Goal: Contribute content: Contribute content

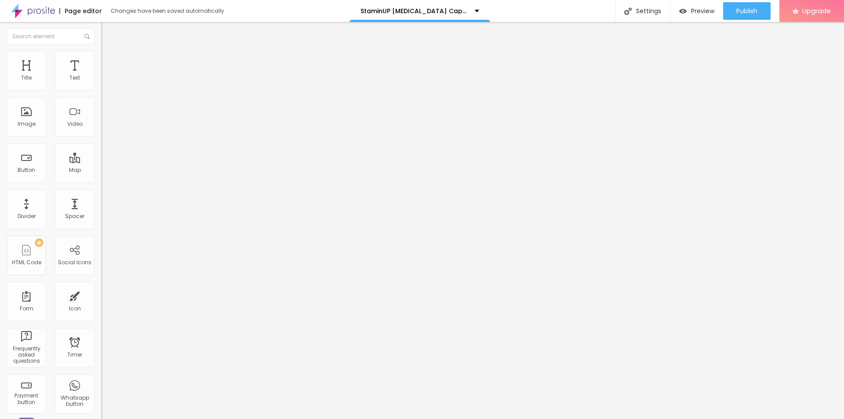
click at [101, 57] on li "Style" at bounding box center [151, 55] width 101 height 9
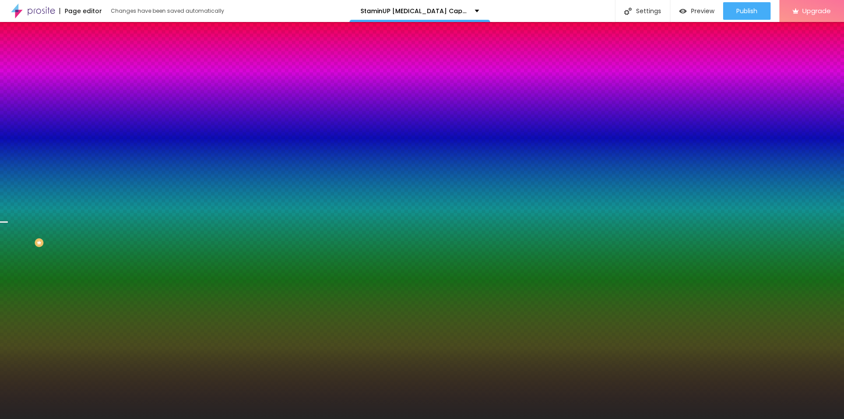
click at [101, 81] on span "Change image" at bounding box center [124, 76] width 47 height 7
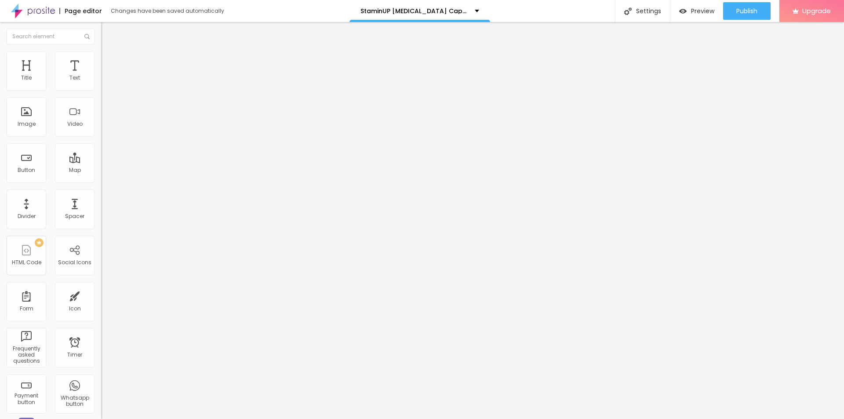
click at [101, 51] on img at bounding box center [105, 55] width 8 height 8
click at [101, 56] on img at bounding box center [105, 55] width 8 height 8
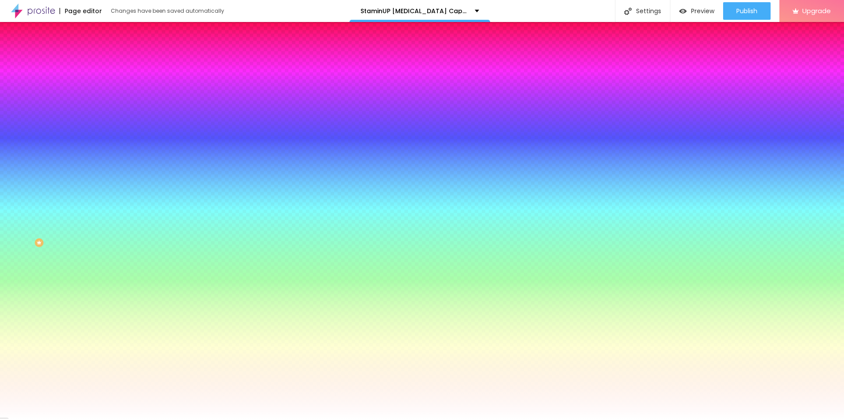
click at [101, 60] on img at bounding box center [105, 64] width 8 height 8
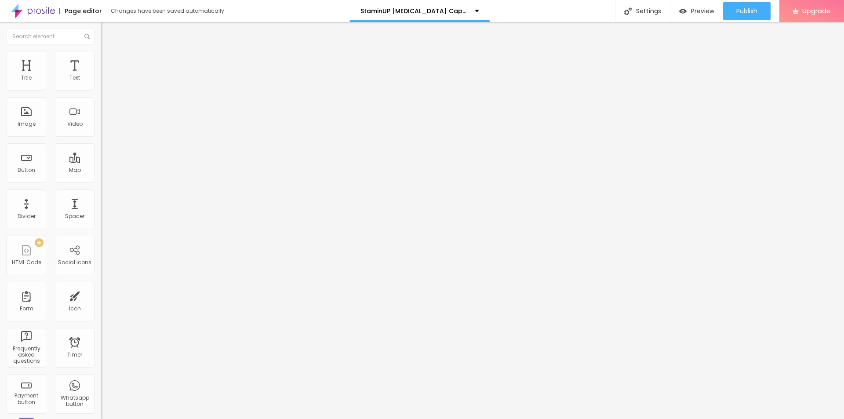
click at [101, 55] on li "Style" at bounding box center [151, 55] width 101 height 9
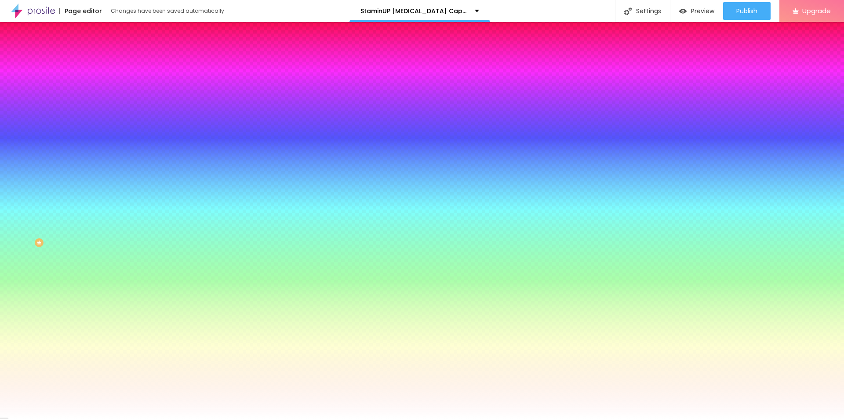
click at [101, 51] on li "Content" at bounding box center [151, 46] width 101 height 9
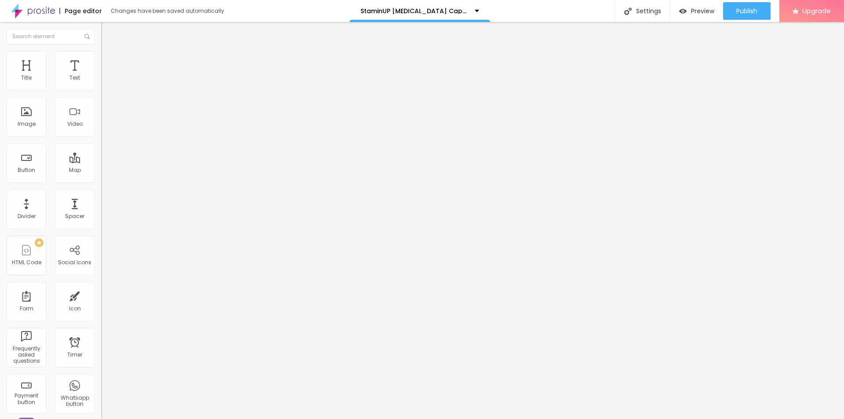
click at [101, 56] on img at bounding box center [105, 55] width 8 height 8
click at [30, 114] on div "Image" at bounding box center [27, 117] width 40 height 40
click at [101, 58] on li "Style" at bounding box center [151, 55] width 101 height 9
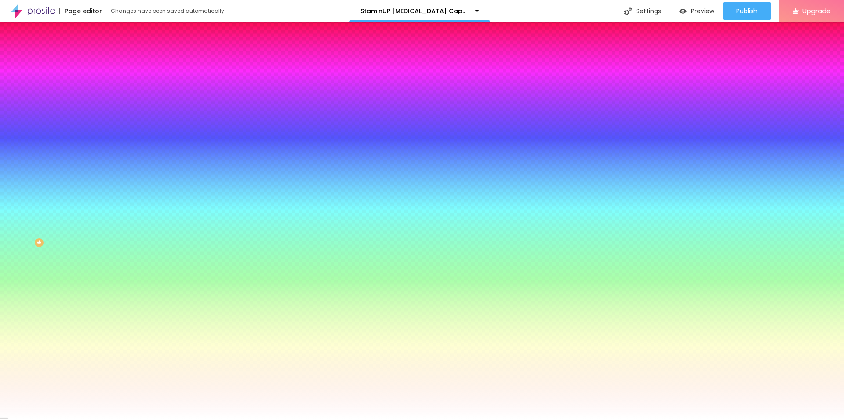
click at [101, 81] on span "Change image" at bounding box center [124, 76] width 47 height 7
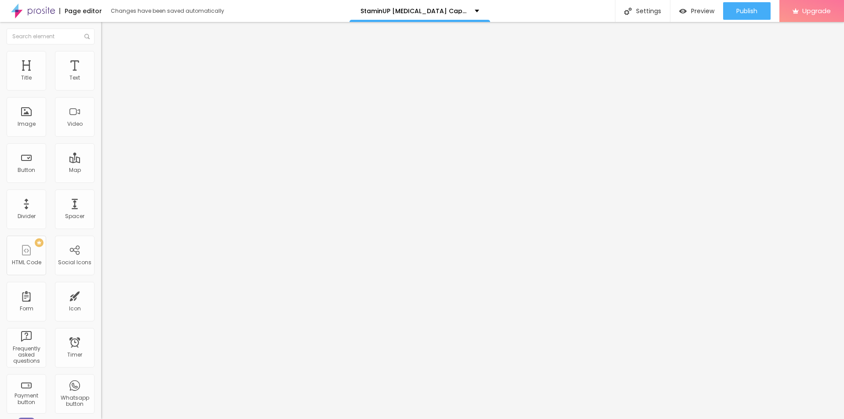
click at [101, 55] on img at bounding box center [105, 55] width 8 height 8
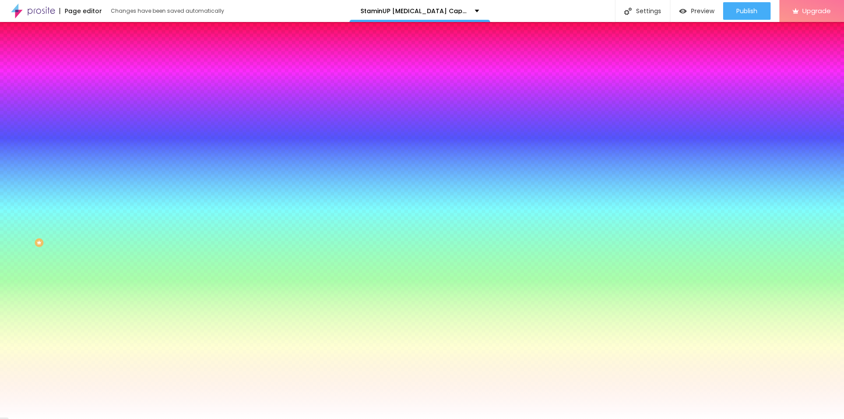
type input "53"
type input "71"
type input "76"
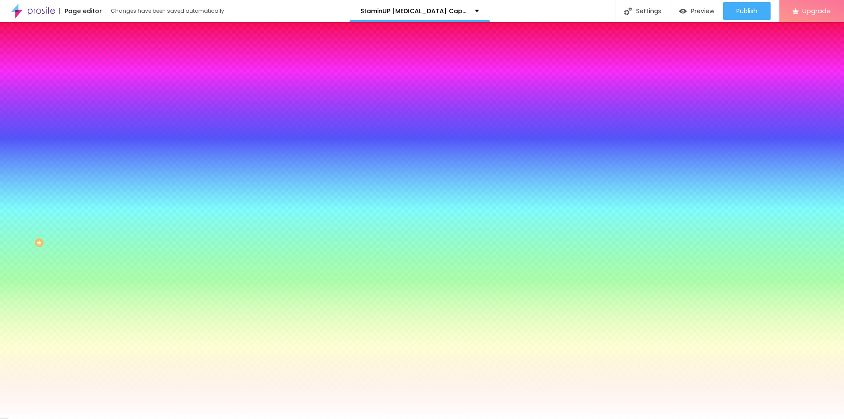
type input "76"
type input "79"
type input "125"
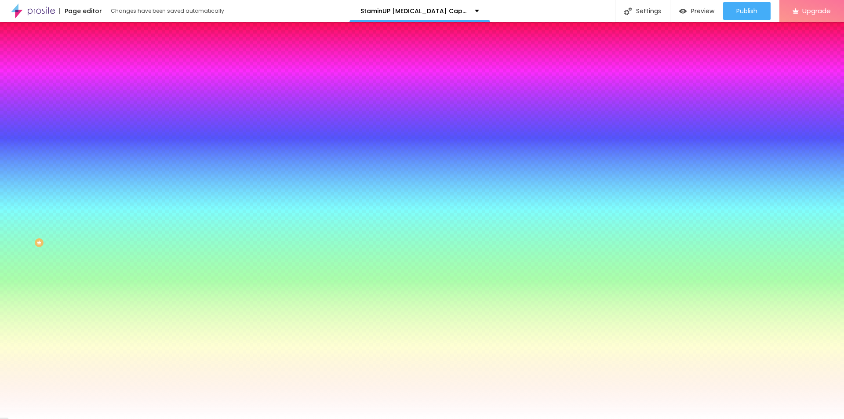
type input "166"
type input "178"
type input "184"
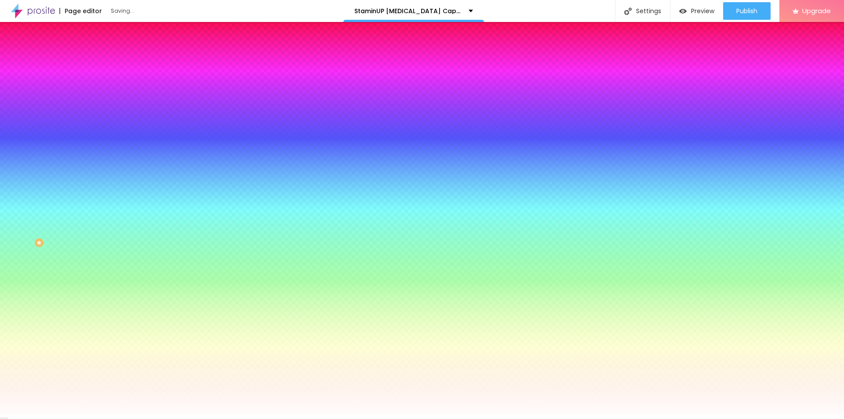
type input "184"
type input "191"
type input "194"
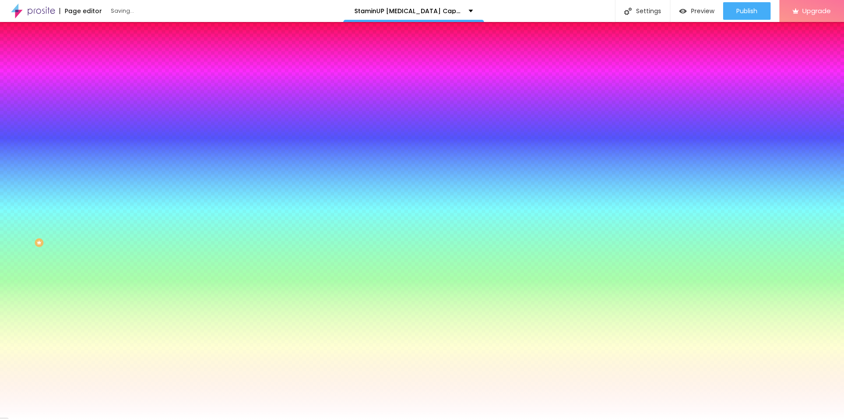
type input "199"
type input "200"
type input "198"
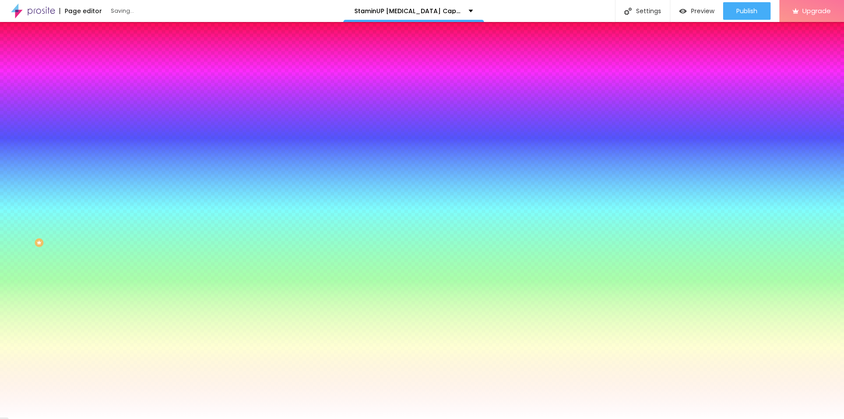
type input "198"
type input "155"
type input "53"
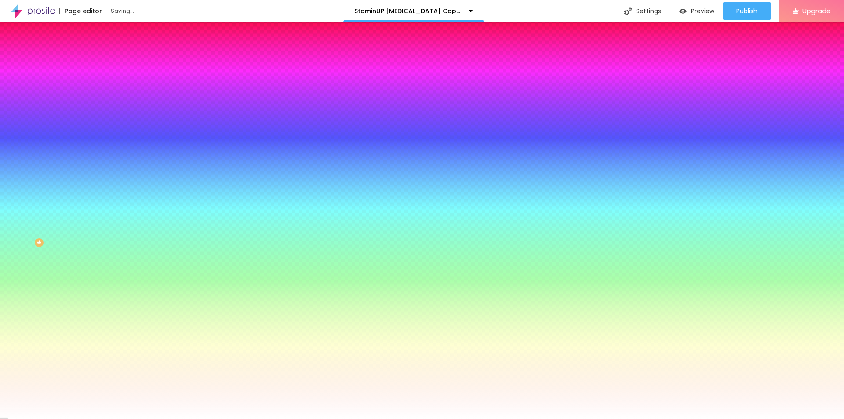
type input "0"
drag, startPoint x: 18, startPoint y: 109, endPoint x: 16, endPoint y: 103, distance: 6.9
click at [101, 195] on input "range" at bounding box center [129, 198] width 57 height 7
click at [101, 50] on img at bounding box center [105, 46] width 8 height 8
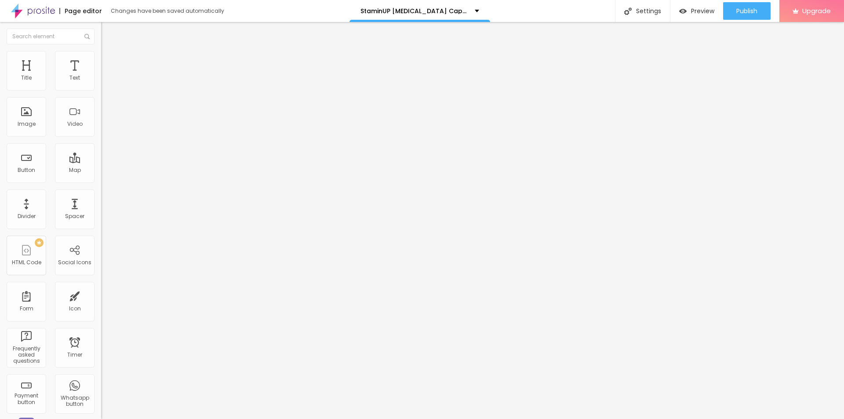
click at [101, 60] on li "Advanced" at bounding box center [151, 64] width 101 height 9
type input "45"
type input "40"
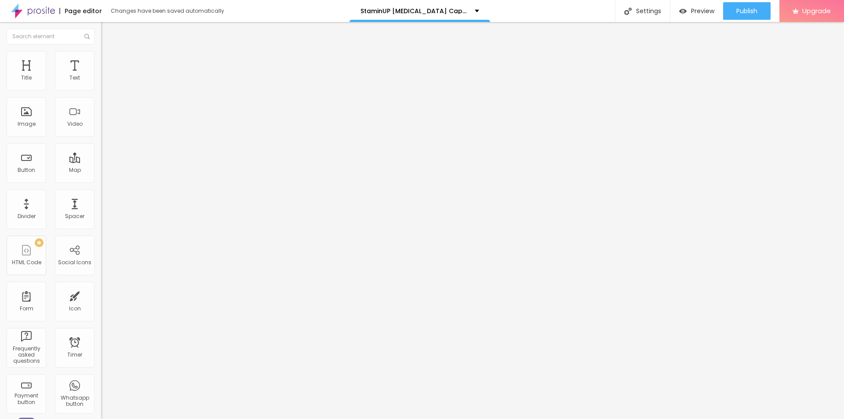
type input "15"
type input "5"
type input "0"
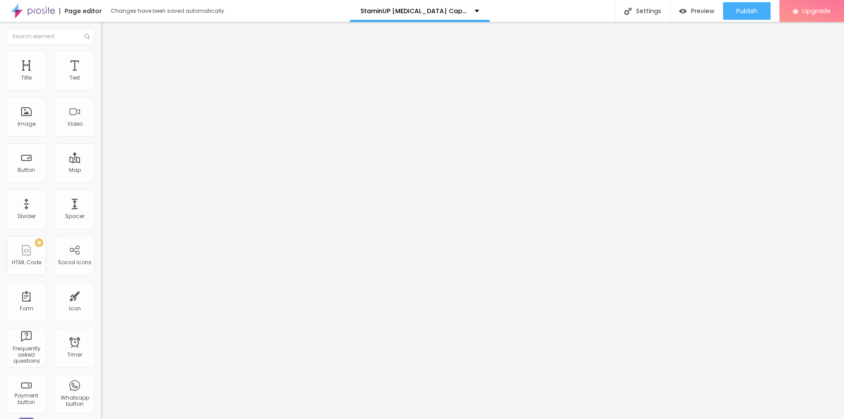
type input "0"
drag, startPoint x: 56, startPoint y: 86, endPoint x: 8, endPoint y: 84, distance: 47.5
type input "0"
click at [101, 171] on input "range" at bounding box center [129, 174] width 57 height 7
click at [101, 34] on button "Edit Coluna" at bounding box center [151, 32] width 101 height 20
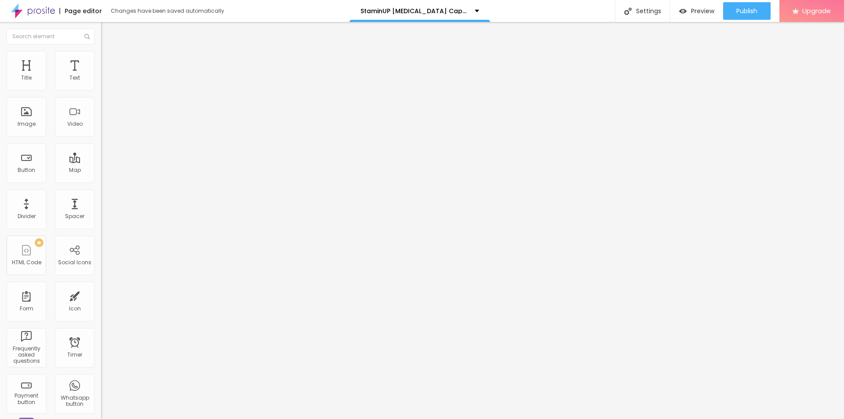
click at [101, 83] on input "entre em contato" at bounding box center [153, 78] width 105 height 9
paste input "👇❗❗Shop Now❗❗👇"
type input "👇❗❗Shop Now❗❗👇"
click at [101, 181] on input "https://" at bounding box center [153, 176] width 105 height 9
paste input "[DOMAIN_NAME][URL][MEDICAL_DATA]"
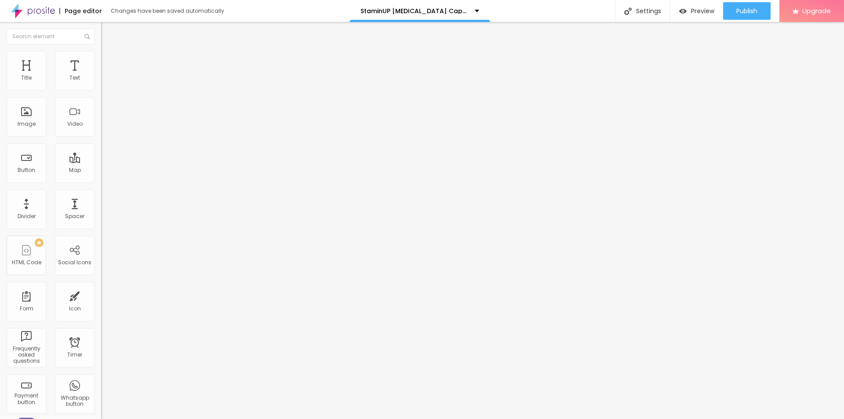
scroll to position [0, 104]
type input "[URL][DOMAIN_NAME][MEDICAL_DATA]"
click at [101, 178] on div "Facebook" at bounding box center [151, 180] width 101 height 5
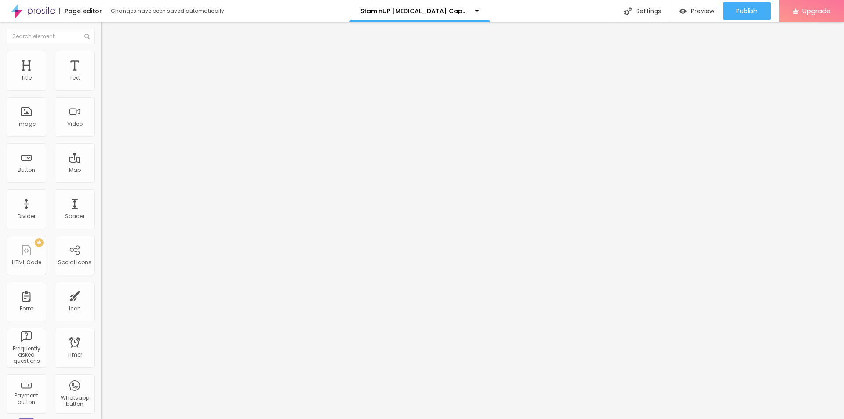
click at [101, 299] on input "https://" at bounding box center [153, 303] width 105 height 9
paste input "[DOMAIN_NAME][URL]"
type input "[URL][DOMAIN_NAME]"
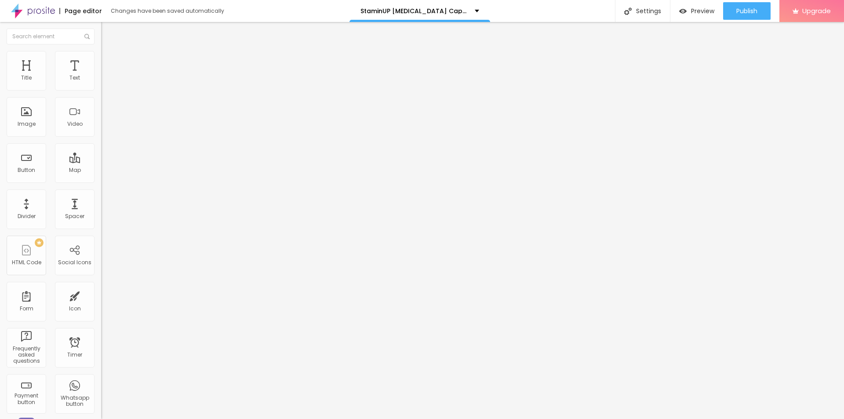
scroll to position [0, 0]
paste input "[DOMAIN_NAME][URL][MEDICAL_DATA]"
type input "[URL][DOMAIN_NAME][MEDICAL_DATA]"
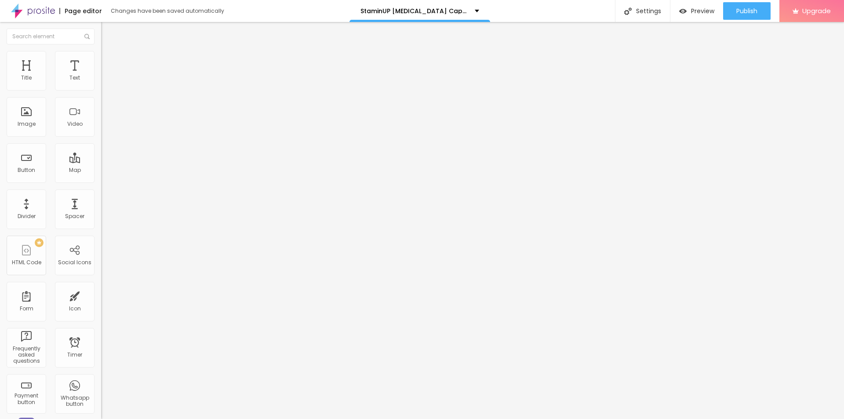
paste input "[DOMAIN_NAME][URL][MEDICAL_DATA]"
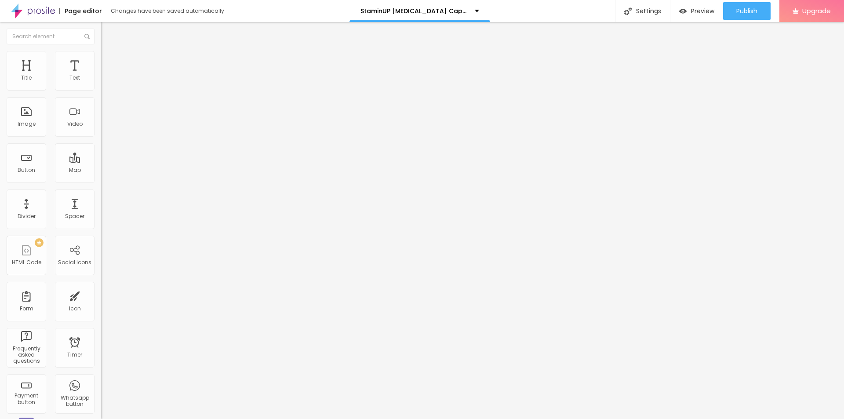
scroll to position [0, 113]
type input "[URL][DOMAIN_NAME][MEDICAL_DATA]"
click at [101, 266] on div "Edit Social Icons Content Style Advanced Facebook Social Facebook URL address […" at bounding box center [151, 220] width 101 height 397
click at [101, 90] on div "Mode Boxed Boxed Full" at bounding box center [151, 81] width 101 height 24
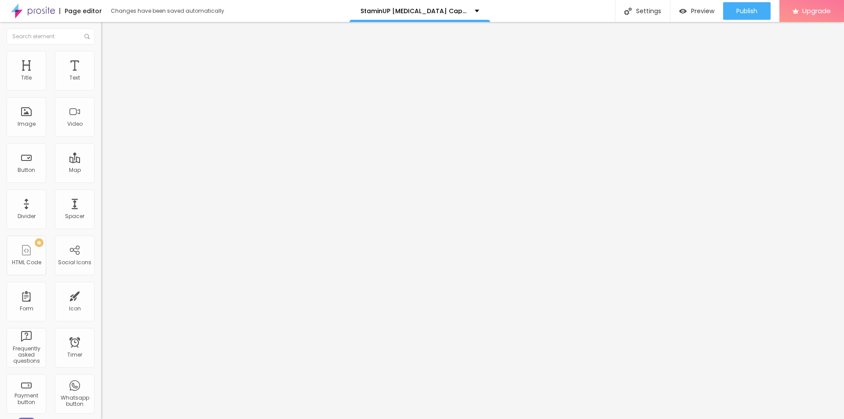
click at [101, 80] on span "Boxed" at bounding box center [109, 76] width 17 height 7
click at [101, 94] on span "Full" at bounding box center [105, 89] width 9 height 7
click at [101, 85] on span "Boxed" at bounding box center [109, 81] width 17 height 7
click at [101, 51] on img at bounding box center [105, 55] width 8 height 8
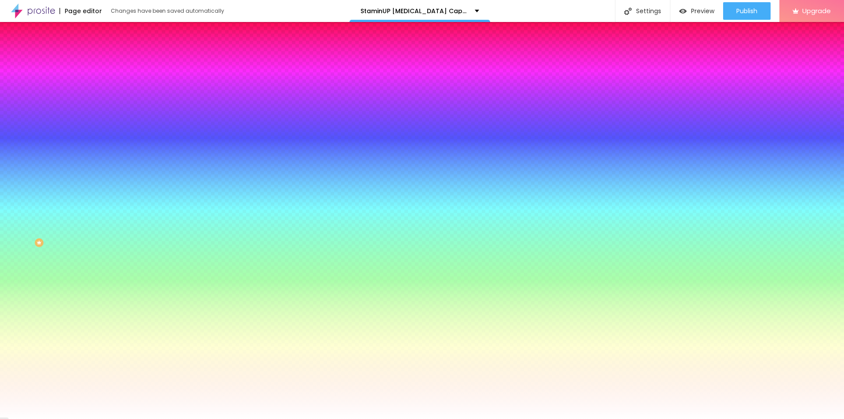
click at [101, 158] on button "button" at bounding box center [107, 153] width 12 height 9
type input "65"
type input "60"
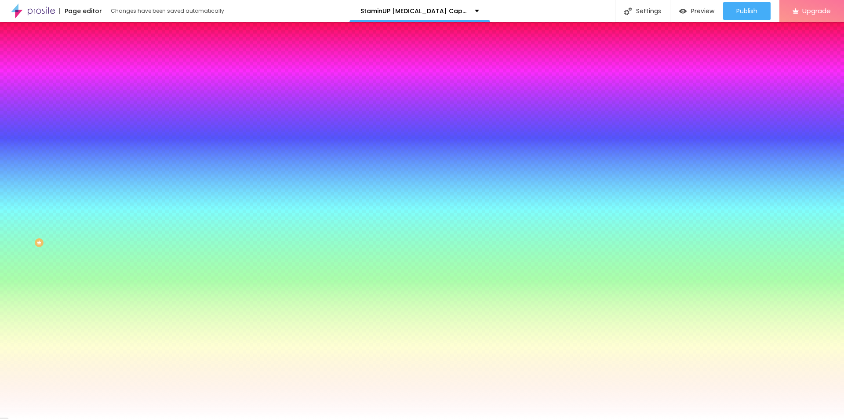
type input "55"
type input "50"
type input "75"
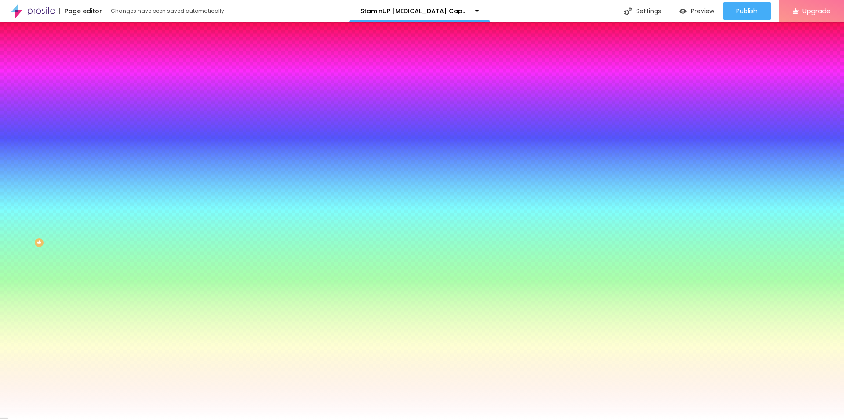
type input "75"
type input "80"
type input "85"
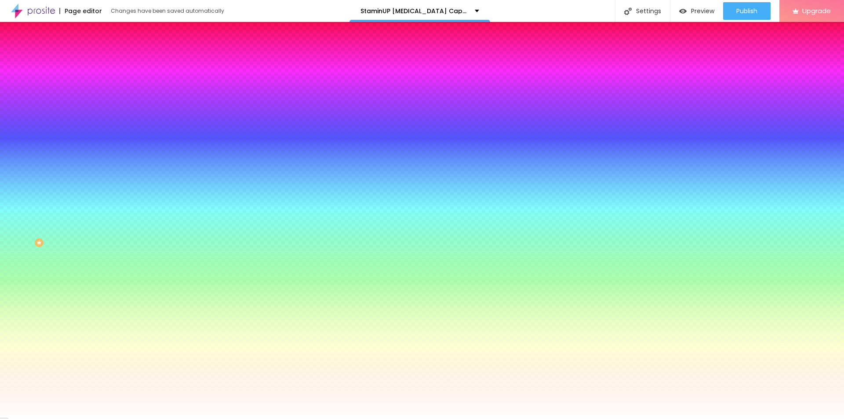
type input "90"
type input "100"
type input "105"
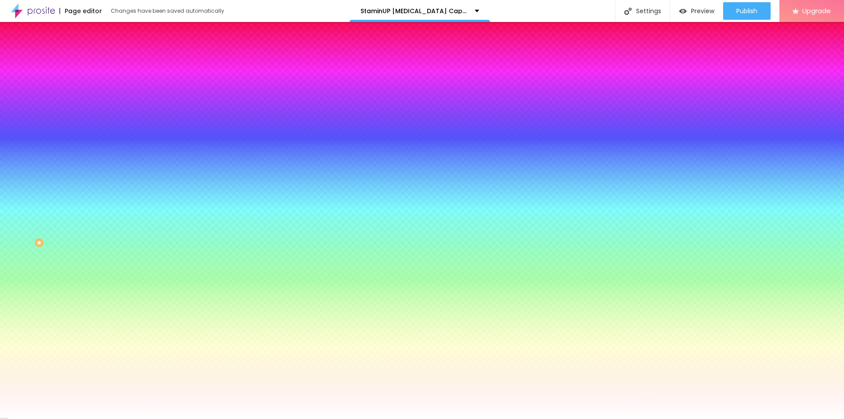
type input "105"
type input "110"
type input "115"
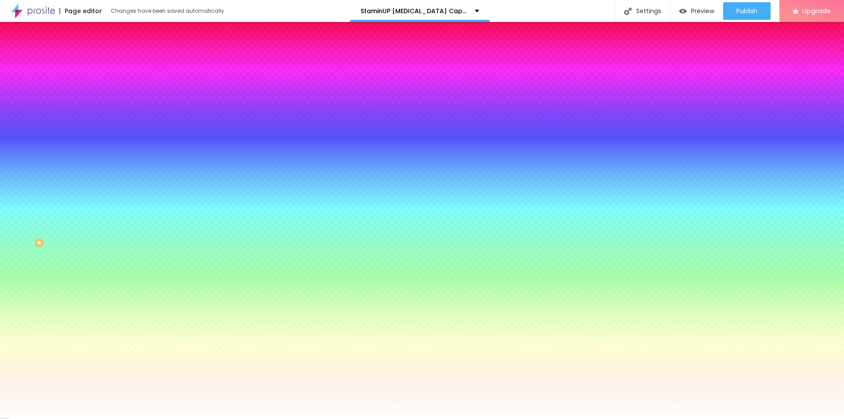
type input "120"
type input "130"
type input "135"
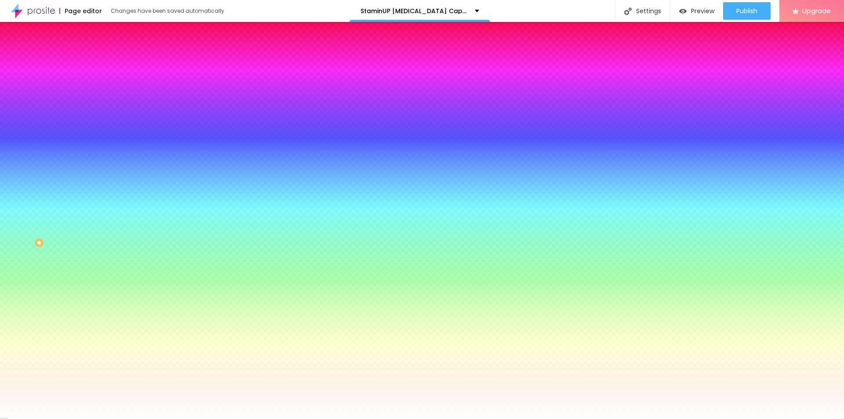
type input "135"
type input "155"
type input "165"
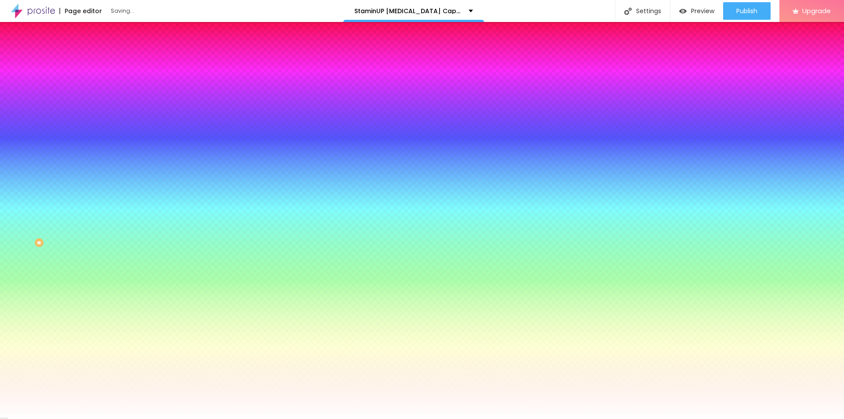
type input "120"
type input "95"
type input "70"
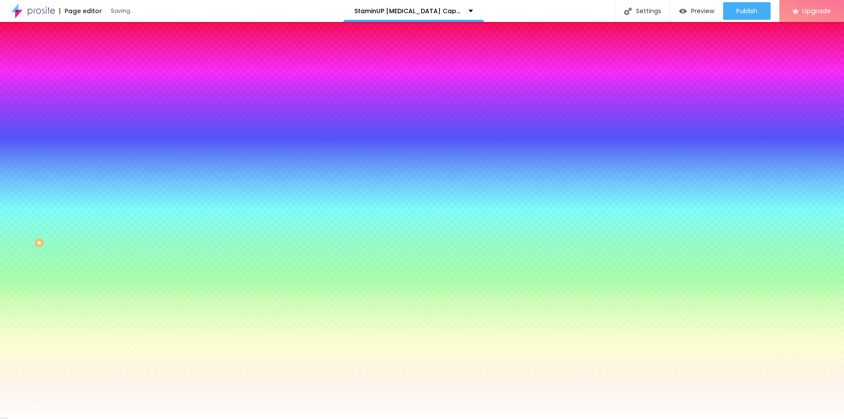
type input "70"
type input "50"
drag, startPoint x: 114, startPoint y: 314, endPoint x: 53, endPoint y: 314, distance: 61.1
type input "50"
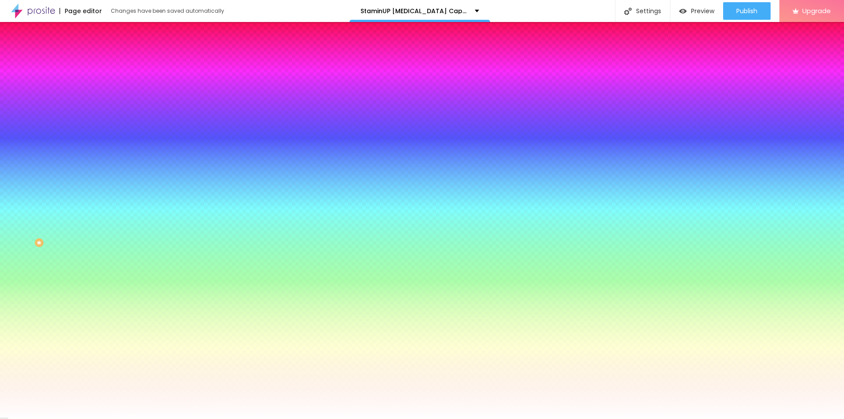
click at [189, 418] on div at bounding box center [422, 424] width 844 height 0
click at [18, 418] on div at bounding box center [422, 419] width 844 height 0
click at [101, 60] on li "Advanced" at bounding box center [151, 64] width 101 height 9
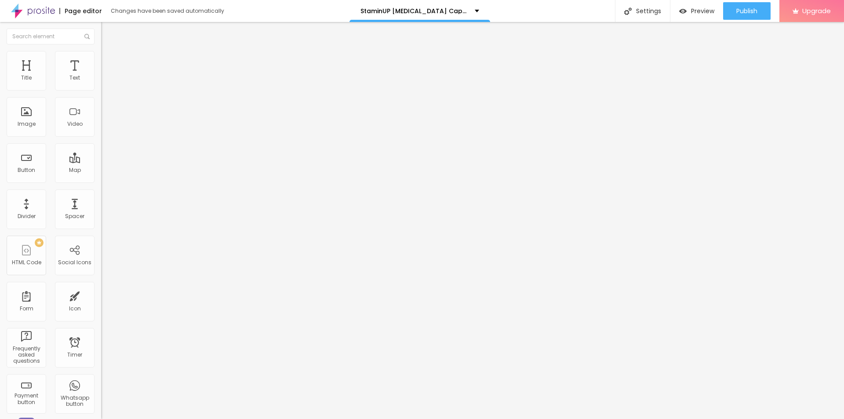
type input "10"
type input "5"
type input "0"
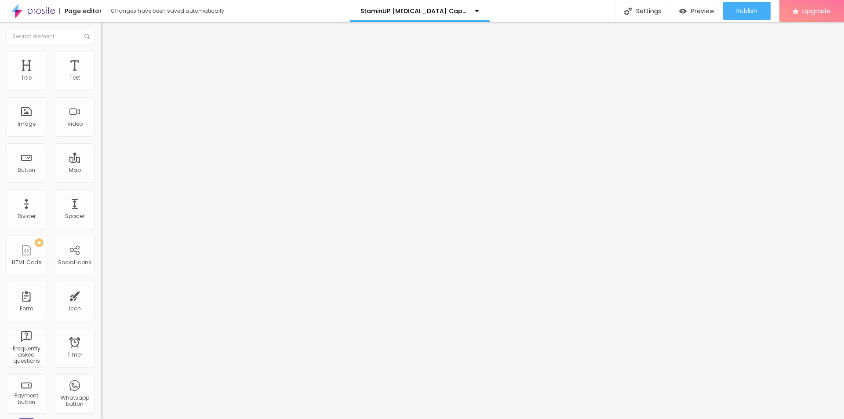
type input "0"
type input "5"
type input "10"
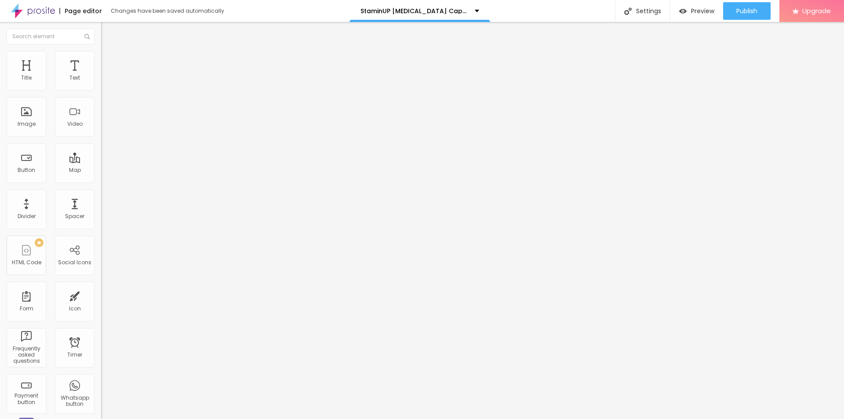
type input "15"
type input "20"
type input "25"
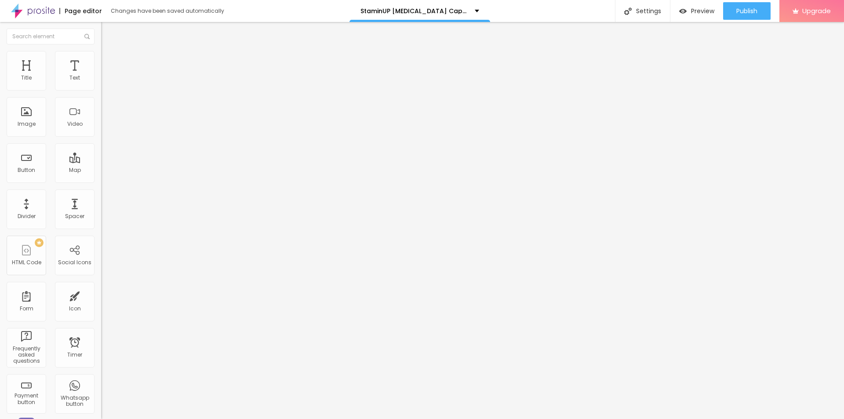
type input "25"
type input "30"
drag, startPoint x: 57, startPoint y: 87, endPoint x: 106, endPoint y: 86, distance: 48.8
type input "30"
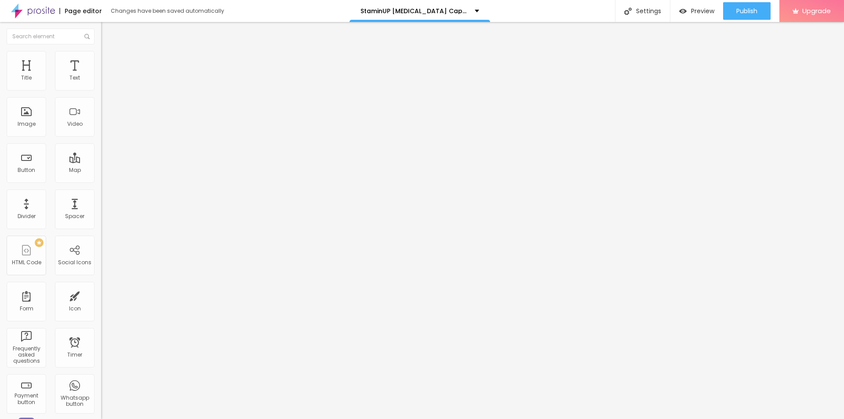
click at [106, 171] on input "range" at bounding box center [129, 174] width 57 height 7
type input "213"
type input "266"
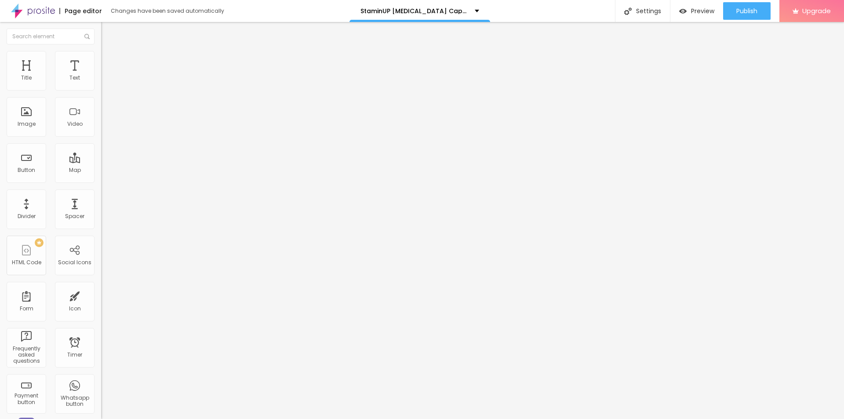
type input "324"
type input "439"
type input "466"
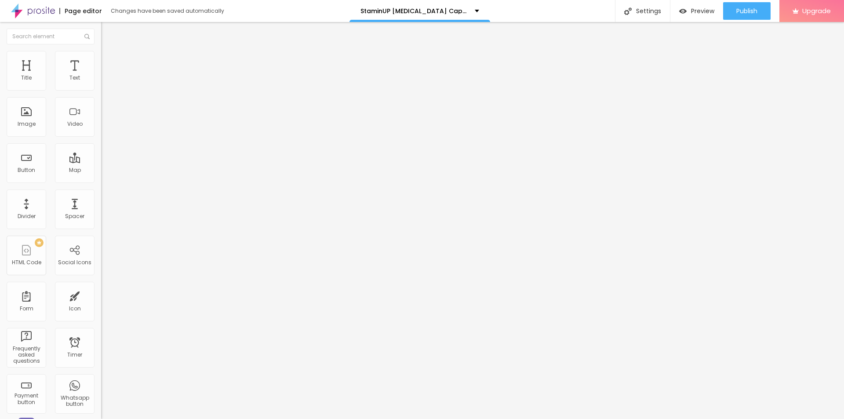
type input "466"
type input "450"
type input "434"
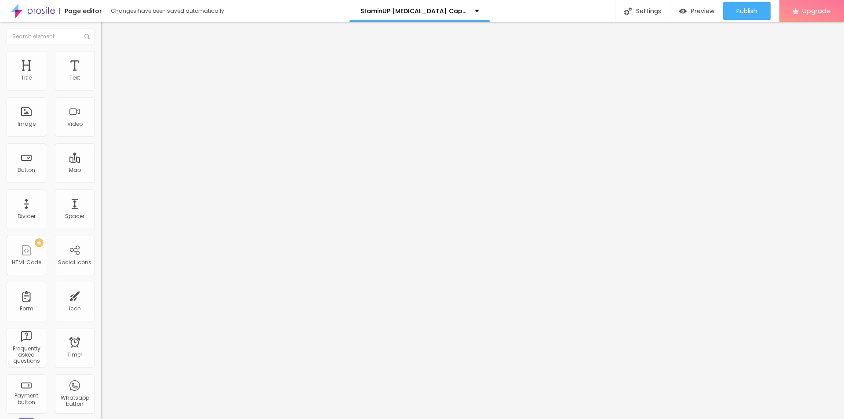
type input "234"
type input "81"
type input "76"
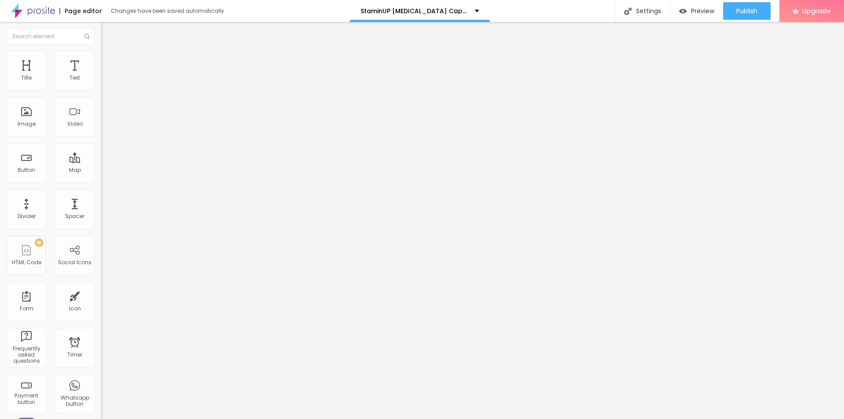
type input "76"
type input "65"
type input "44"
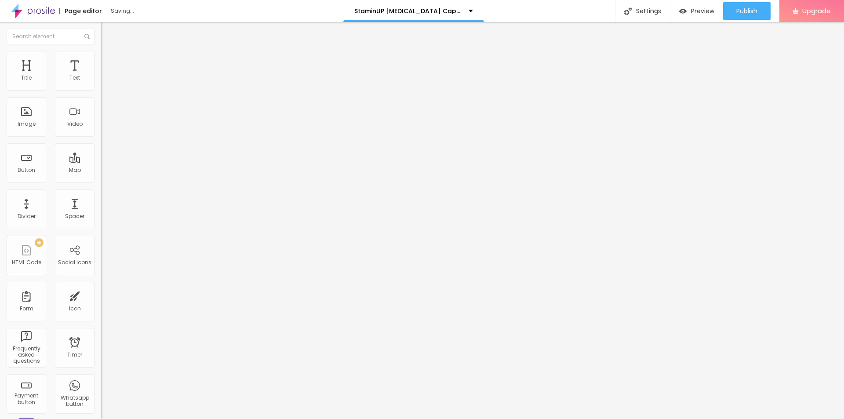
type input "0"
type input "7"
type input "123"
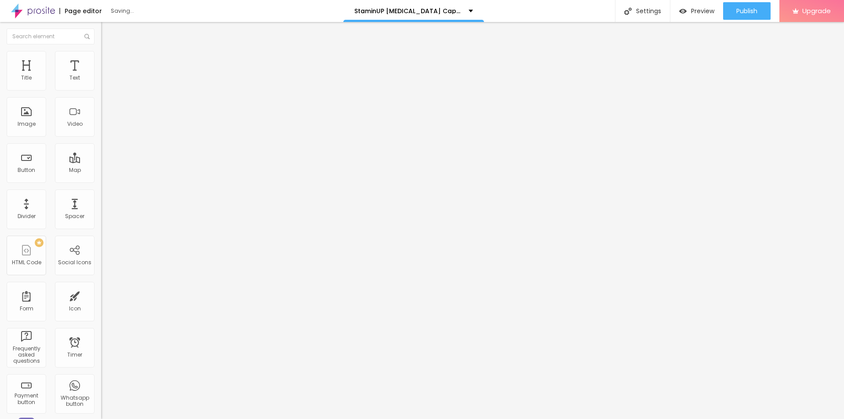
type input "123"
type input "155"
type input "187"
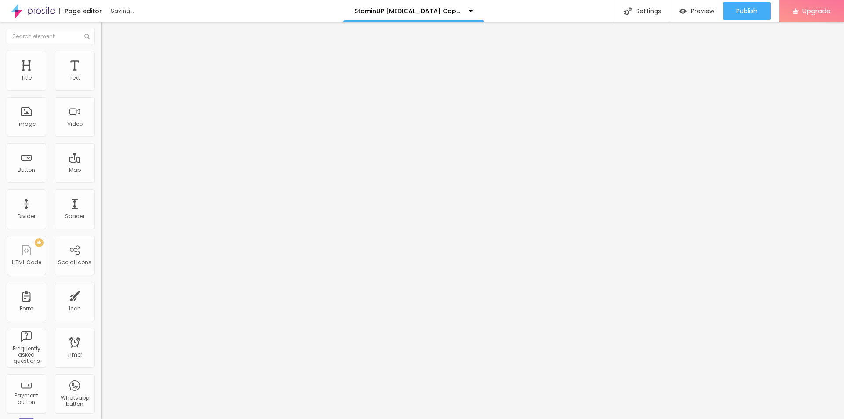
type input "197"
type input "213"
type input "229"
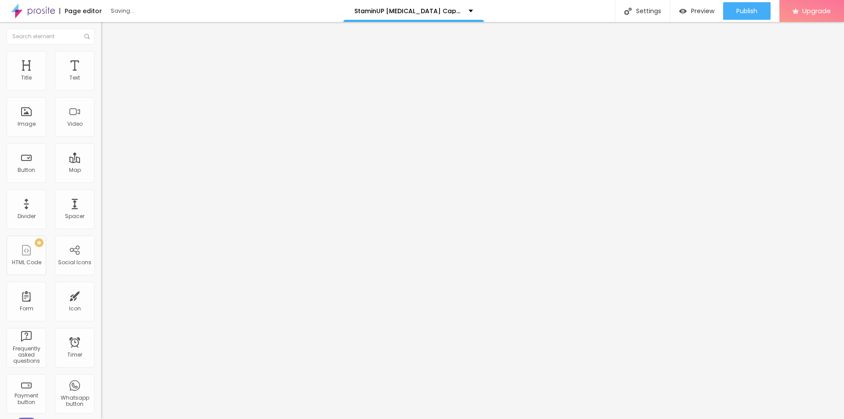
type input "229"
type input "239"
type input "250"
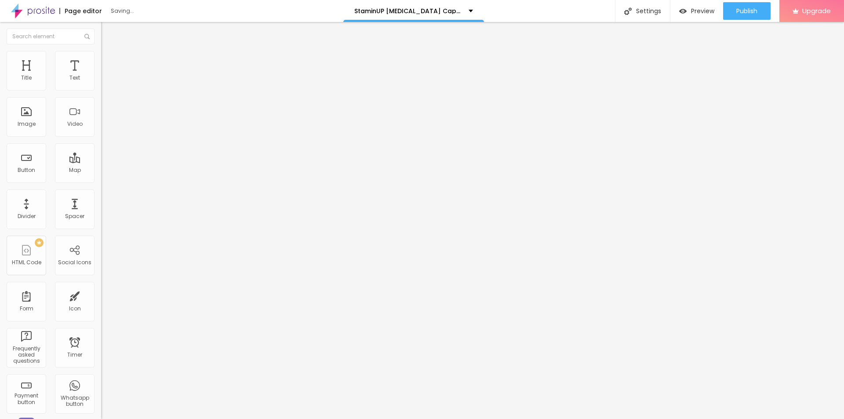
type input "255"
type input "260"
type input "255"
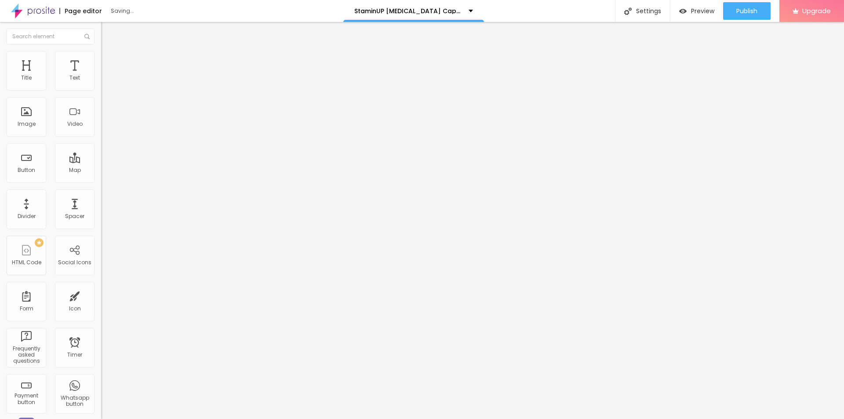
type input "255"
type input "271"
type input "281"
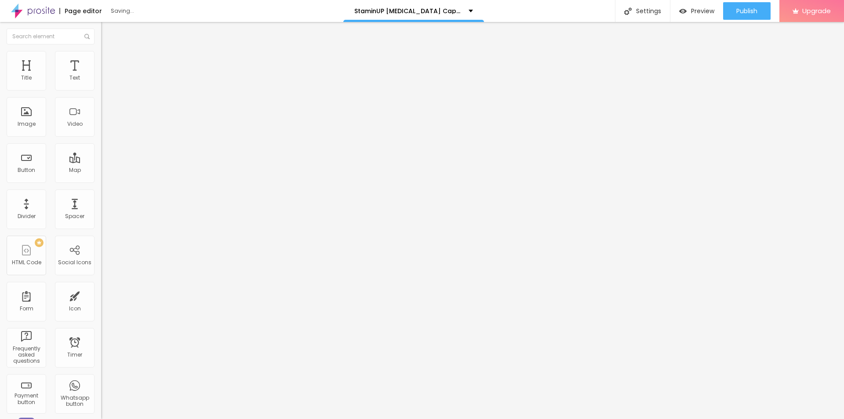
type input "302"
type input "313"
type input "318"
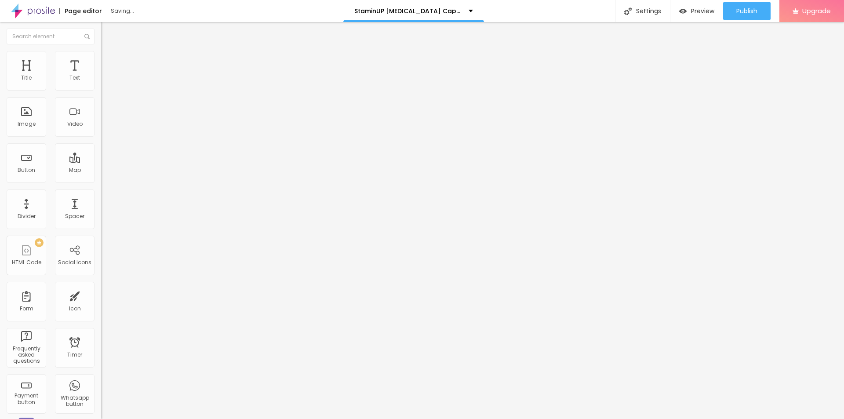
type input "318"
type input "313"
type input "302"
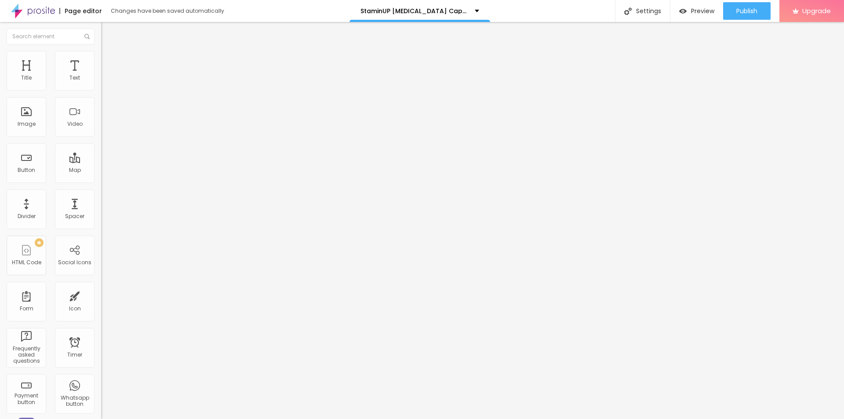
type input "297"
type input "250"
type input "113"
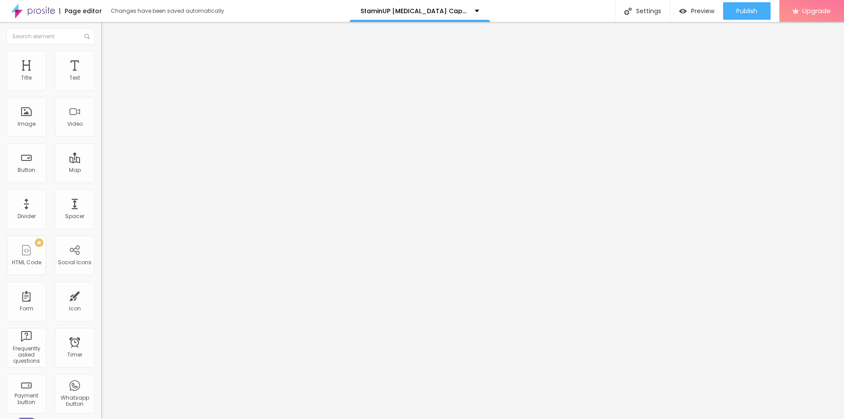
type input "113"
type input "108"
drag, startPoint x: 34, startPoint y: 103, endPoint x: 29, endPoint y: 99, distance: 6.6
type input "108"
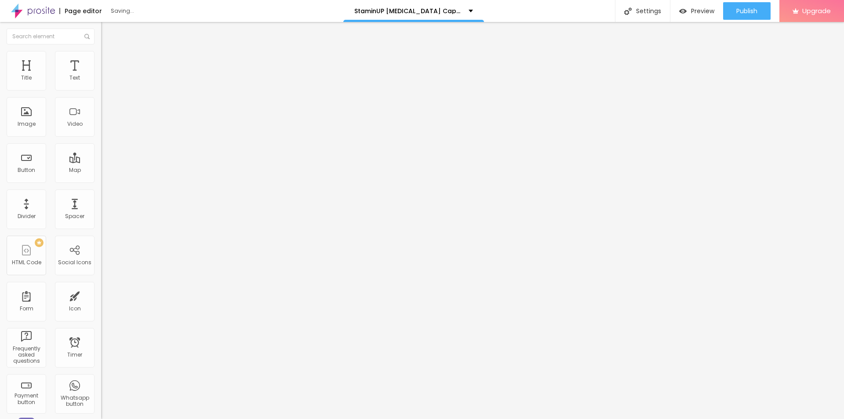
click at [101, 295] on input "range" at bounding box center [129, 298] width 57 height 7
click at [101, 378] on div at bounding box center [151, 378] width 101 height 0
click at [101, 378] on li "Tablet" at bounding box center [151, 380] width 101 height 5
click at [101, 383] on div at bounding box center [151, 383] width 101 height 0
click at [101, 389] on div at bounding box center [151, 389] width 101 height 0
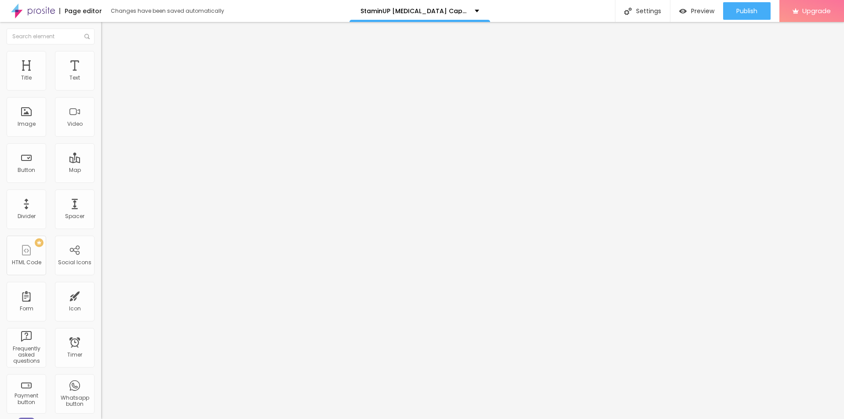
click at [101, 57] on li "Style" at bounding box center [151, 55] width 101 height 9
click at [108, 29] on img "button" at bounding box center [111, 32] width 7 height 7
click at [108, 30] on div "Edit Coluna" at bounding box center [132, 32] width 48 height 7
click at [108, 29] on img "button" at bounding box center [111, 32] width 7 height 7
click at [105, 127] on icon "button" at bounding box center [107, 124] width 5 height 5
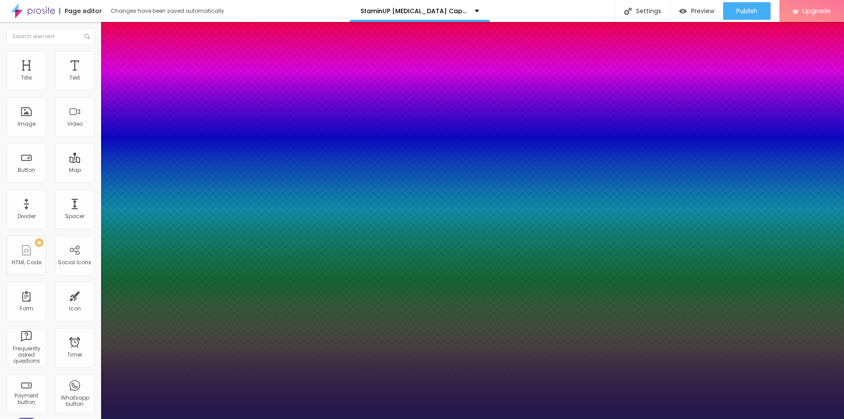
type input "1"
type input "14"
type input "1"
type input "31"
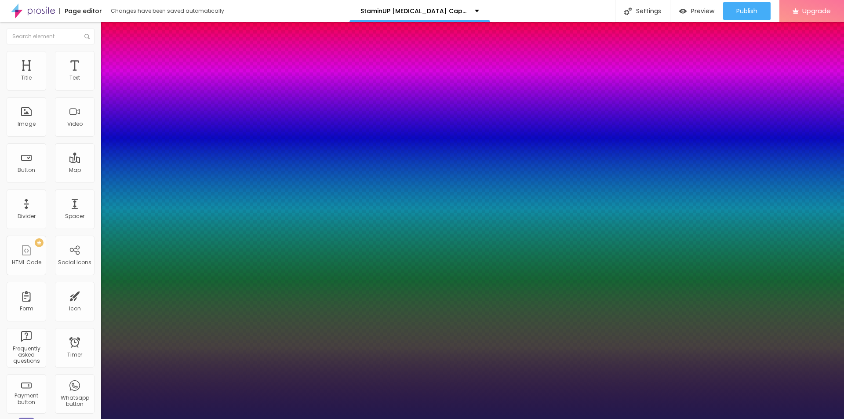
type input "31"
type input "1"
type input "34"
type input "1"
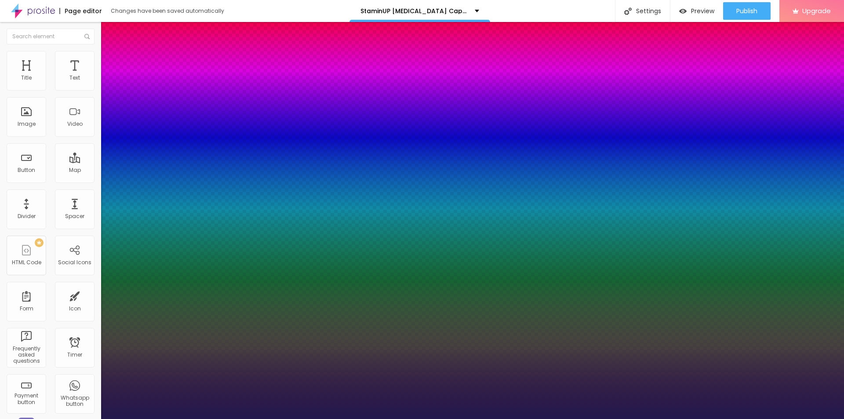
type input "35"
type input "1"
type input "36"
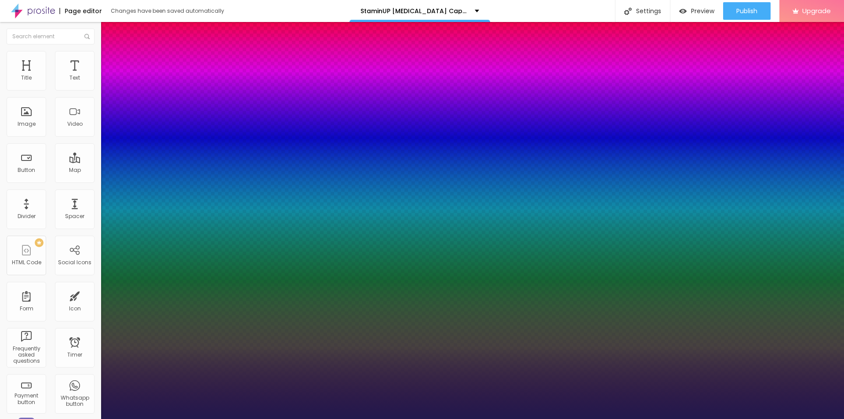
type input "1"
drag, startPoint x: 116, startPoint y: 247, endPoint x: 132, endPoint y: 248, distance: 15.8
type input "36"
type input "1"
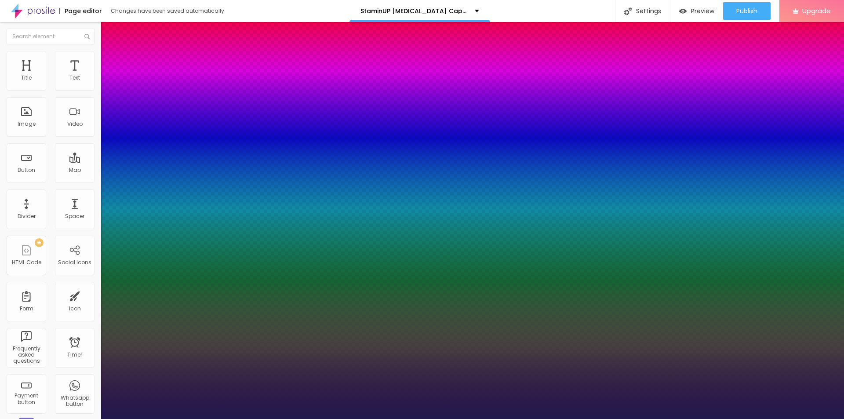
click at [14, 418] on div at bounding box center [422, 419] width 844 height 0
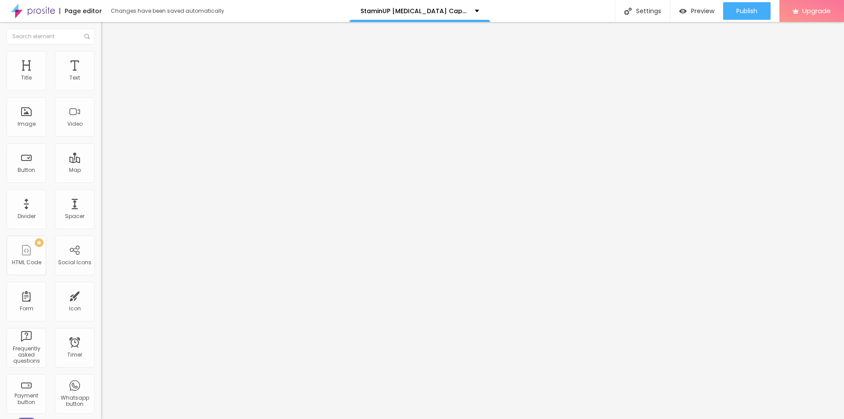
click at [101, 51] on li "Style" at bounding box center [151, 55] width 101 height 9
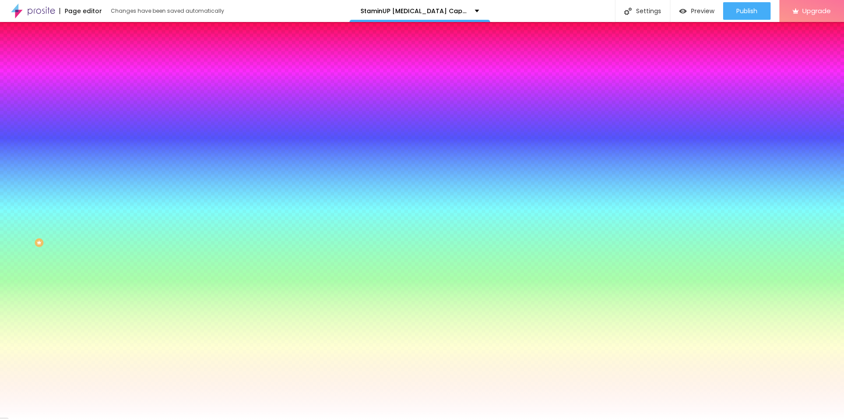
click at [101, 81] on span "Add image" at bounding box center [119, 76] width 36 height 7
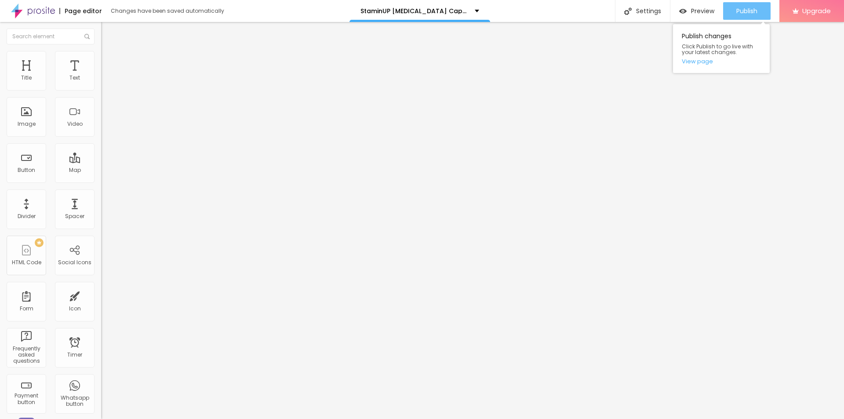
click at [749, 14] on span "Publish" at bounding box center [746, 10] width 21 height 7
click at [695, 62] on link "View page" at bounding box center [721, 61] width 79 height 6
click at [29, 8] on img at bounding box center [33, 11] width 44 height 22
